Goal: Browse casually: Explore the website without a specific task or goal

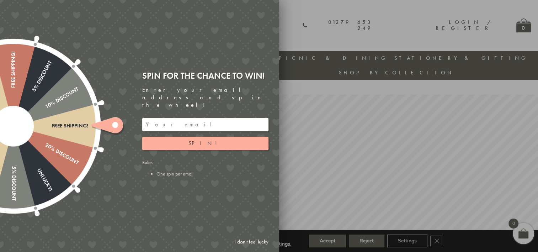
click at [247, 240] on link "I don't feel lucky" at bounding box center [251, 241] width 41 height 13
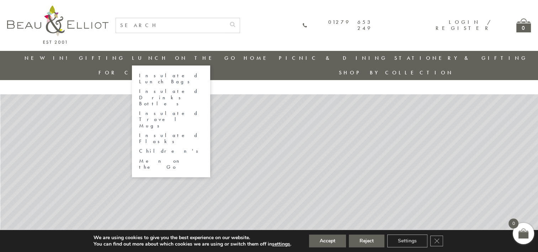
click at [155, 73] on link "Insulated Lunch Bags" at bounding box center [171, 79] width 64 height 12
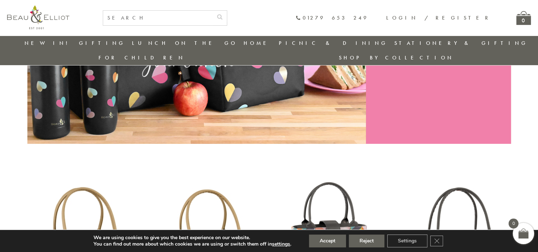
scroll to position [152, 0]
click at [333, 235] on button "Accept" at bounding box center [327, 240] width 37 height 13
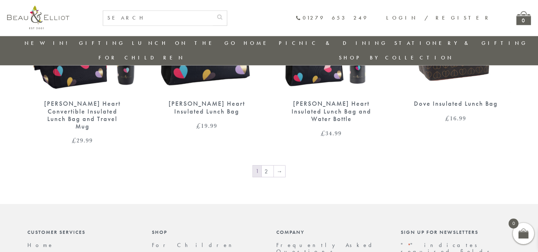
scroll to position [1237, 0]
click at [270, 166] on link "2" at bounding box center [268, 171] width 12 height 11
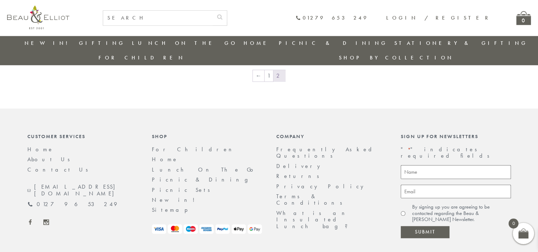
scroll to position [672, 0]
click at [394, 44] on link "Stationery & Gifting" at bounding box center [460, 42] width 133 height 7
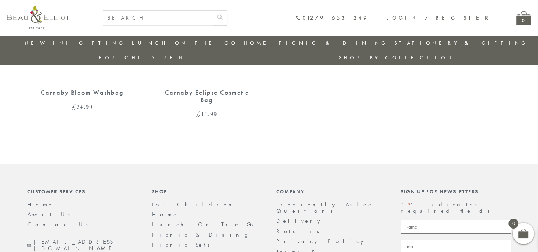
scroll to position [753, 0]
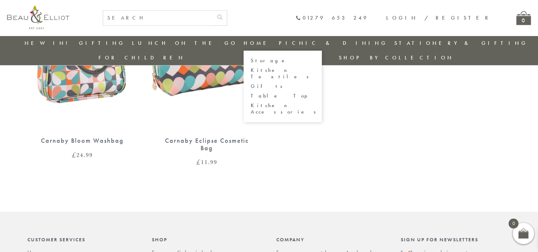
click at [243, 42] on link "Home" at bounding box center [257, 42] width 28 height 7
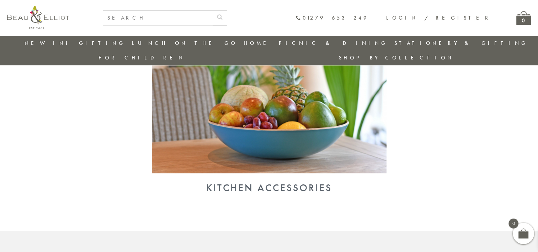
scroll to position [741, 0]
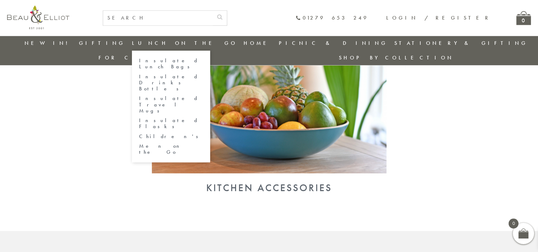
click at [145, 133] on link "Children's" at bounding box center [171, 136] width 64 height 6
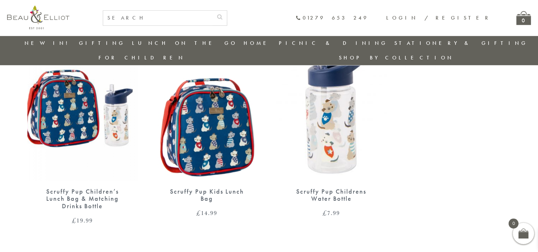
scroll to position [504, 0]
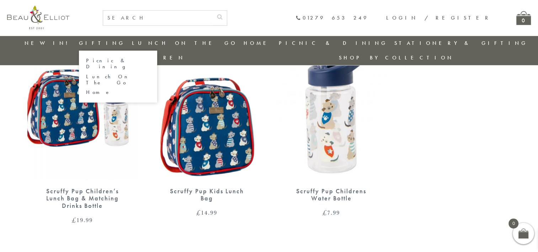
click at [95, 41] on link "Gifting" at bounding box center [102, 42] width 46 height 7
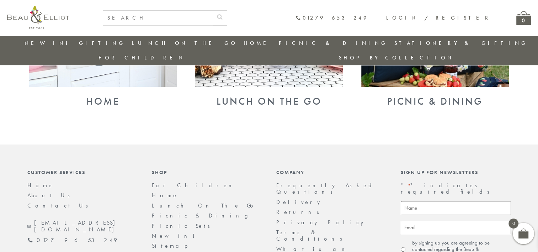
scroll to position [410, 0]
click at [39, 42] on link "New in!" at bounding box center [49, 42] width 48 height 7
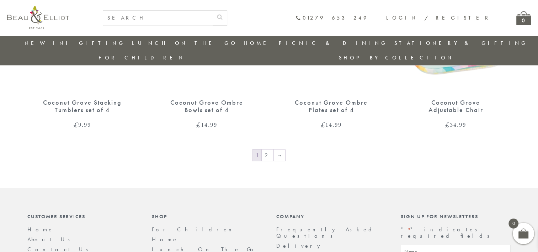
scroll to position [1226, 0]
click at [264, 149] on link "2" at bounding box center [268, 154] width 12 height 11
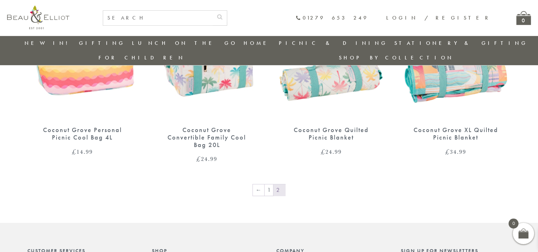
scroll to position [351, 0]
